Goal: Check status: Check status

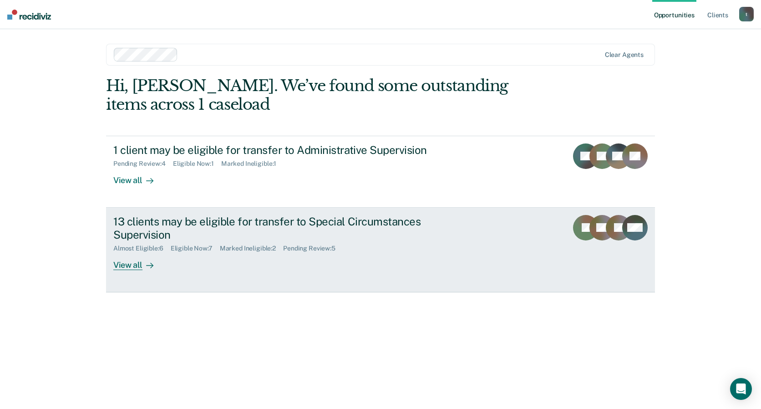
click at [129, 266] on div "View all" at bounding box center [138, 261] width 51 height 18
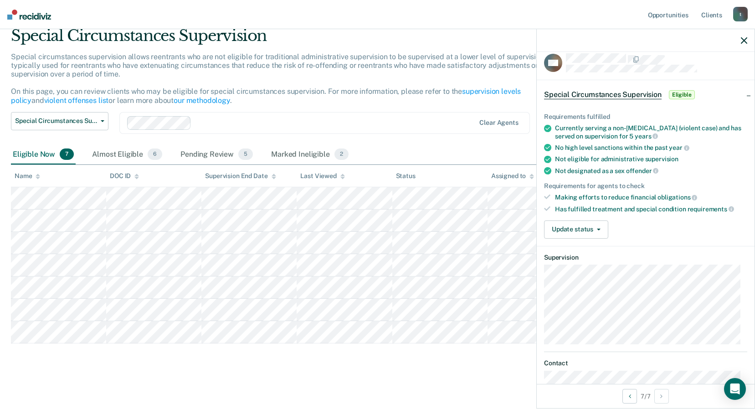
scroll to position [2, 0]
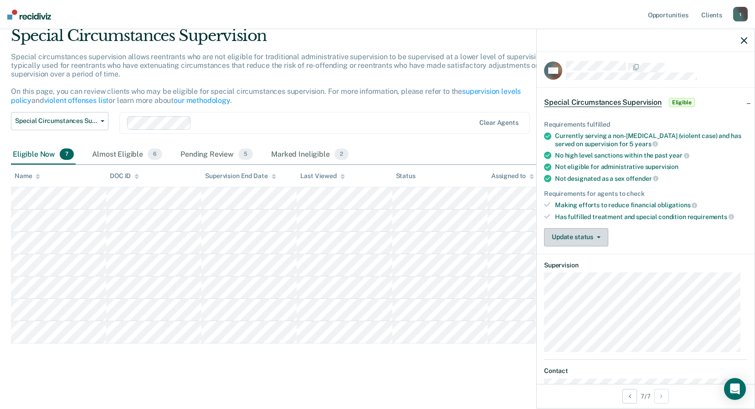
click at [597, 235] on button "Update status" at bounding box center [576, 237] width 64 height 18
click at [706, 258] on article "RM Special Circumstances Supervision Eligible Requirements fulfilled Currently …" at bounding box center [645, 305] width 203 height 488
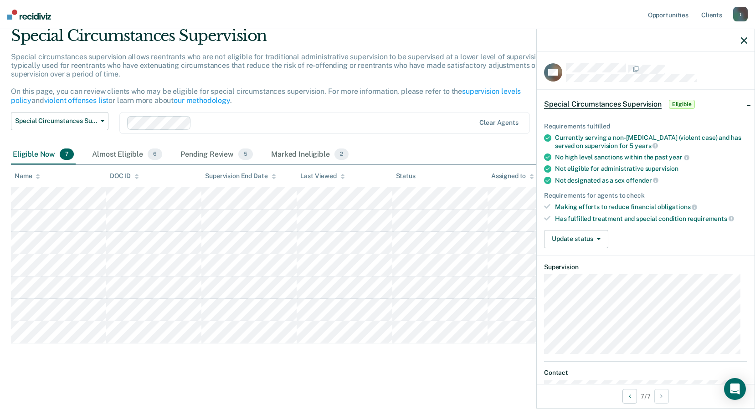
scroll to position [0, 0]
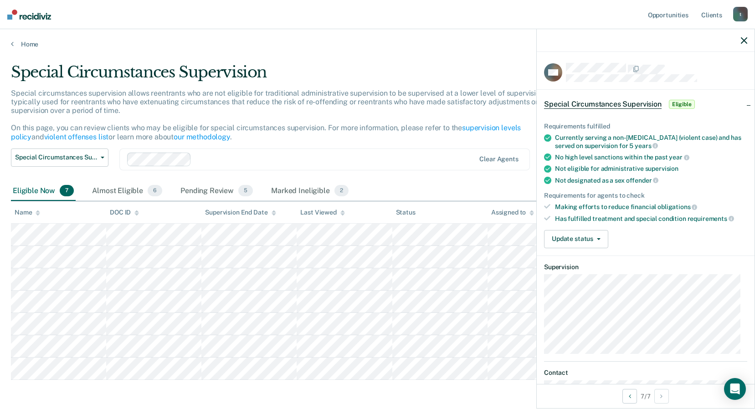
click at [673, 103] on span "Eligible" at bounding box center [682, 104] width 26 height 9
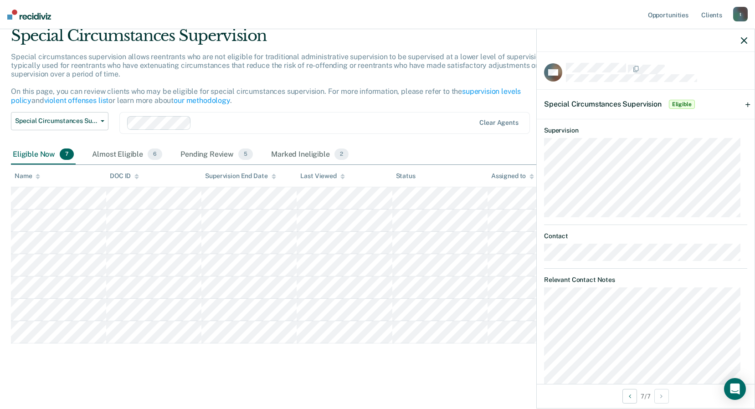
click at [743, 104] on div "Special Circumstances Supervision Eligible" at bounding box center [646, 104] width 218 height 29
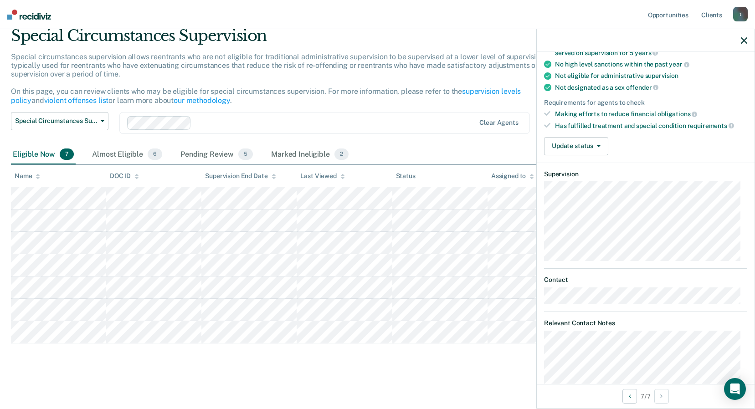
scroll to position [75, 0]
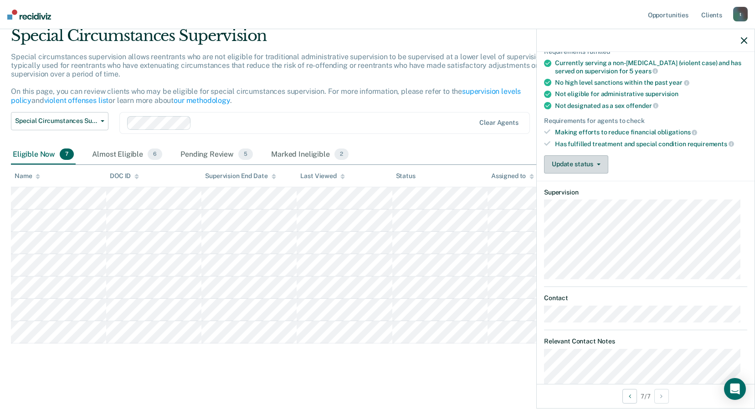
click at [601, 160] on button "Update status" at bounding box center [576, 164] width 64 height 18
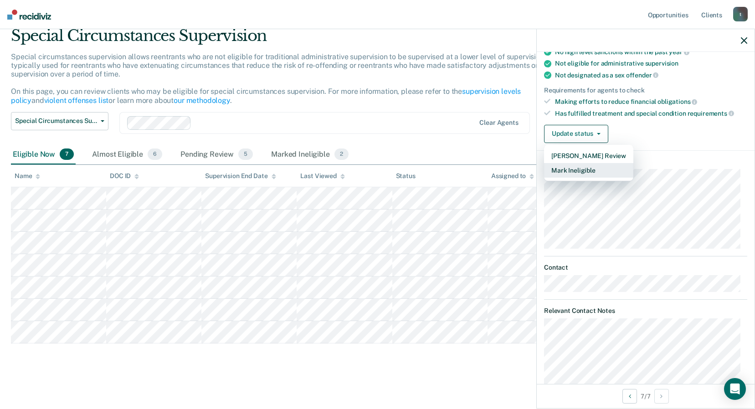
scroll to position [184, 0]
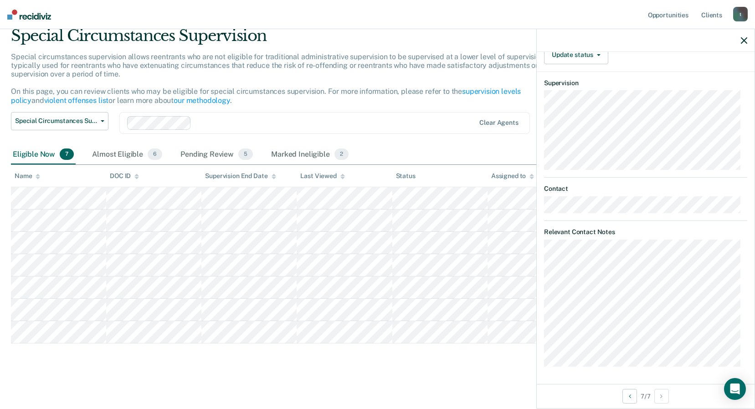
click at [518, 376] on main "Special Circumstances Supervision Special circumstances supervision allows reen…" at bounding box center [377, 209] width 755 height 394
click at [742, 40] on icon "button" at bounding box center [744, 40] width 6 height 6
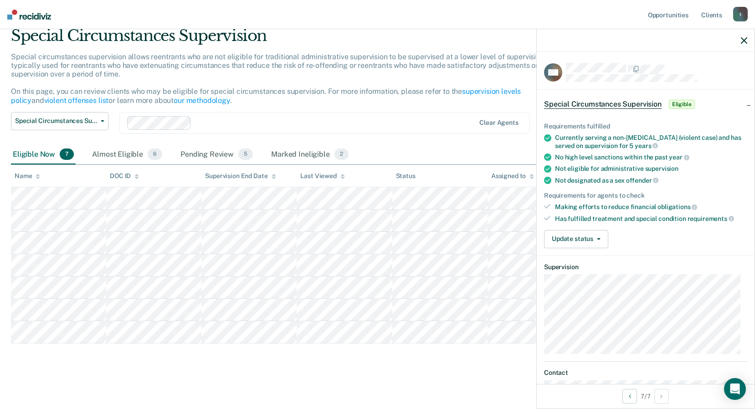
click at [624, 104] on span "Special Circumstances Supervision" at bounding box center [603, 104] width 118 height 9
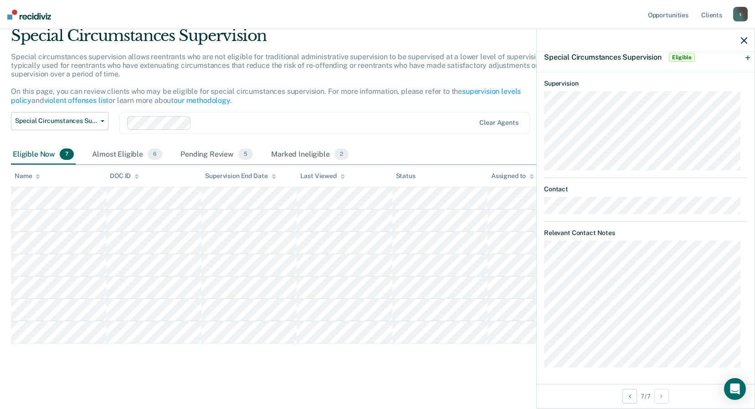
scroll to position [47, 0]
